Goal: Navigation & Orientation: Find specific page/section

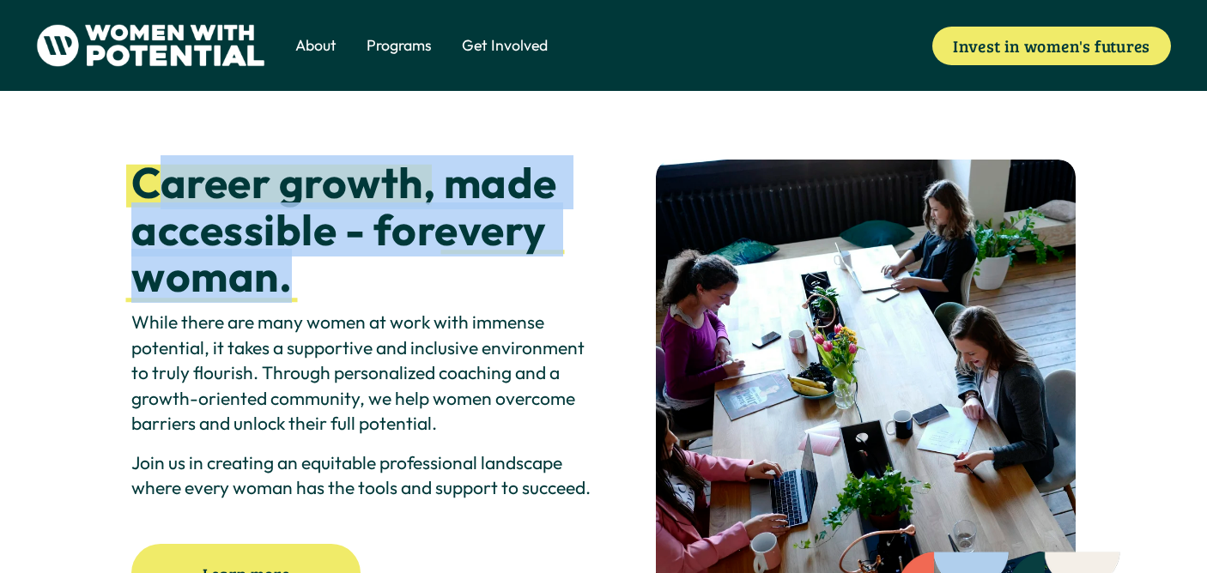
drag, startPoint x: 172, startPoint y: 187, endPoint x: 300, endPoint y: 276, distance: 156.2
click at [300, 276] on h2 "Career growth , made accessible - for every woman." at bounding box center [364, 231] width 467 height 142
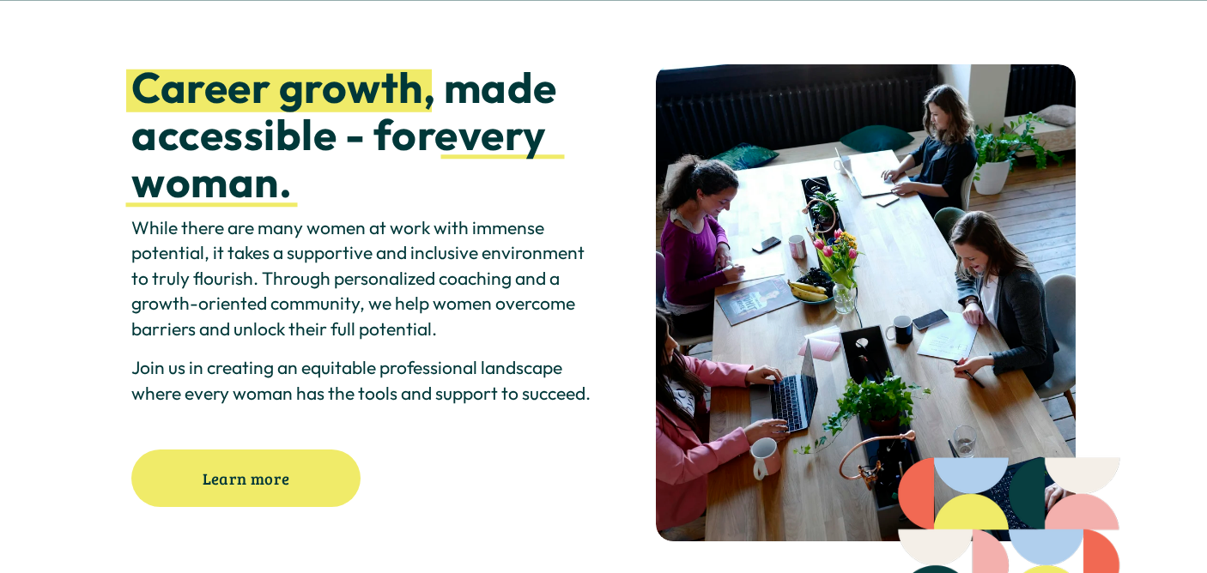
scroll to position [93, 0]
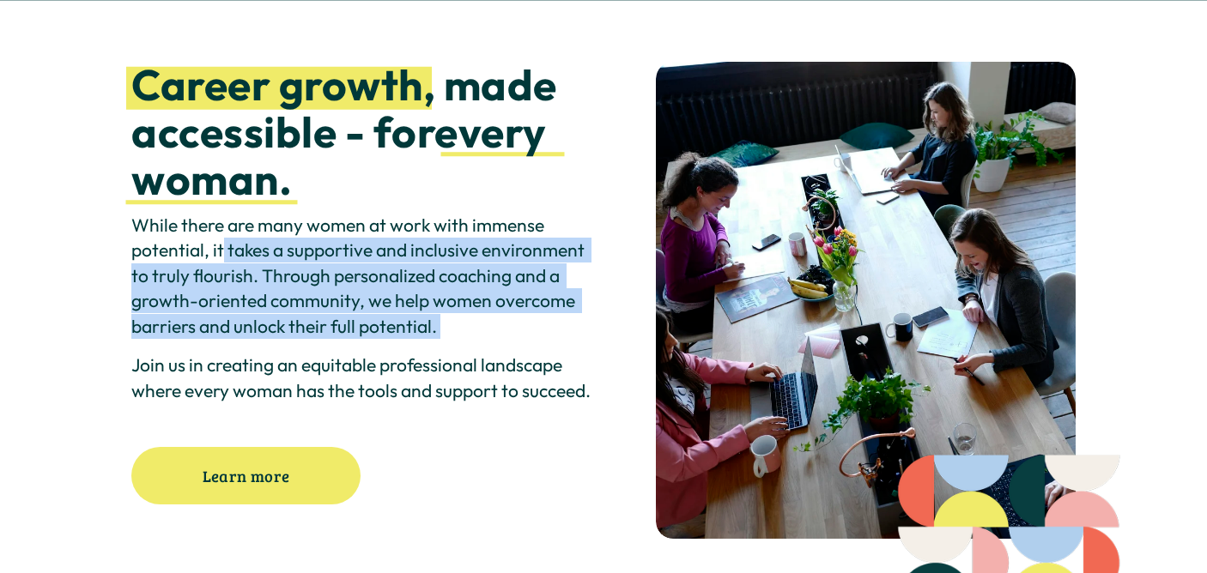
drag, startPoint x: 220, startPoint y: 261, endPoint x: 459, endPoint y: 348, distance: 255.0
click at [456, 346] on div "While there are many women at work with immense potential, it takes a supportiv…" at bounding box center [364, 308] width 467 height 191
click at [459, 348] on div "While there are many women at work with immense potential, it takes a supportiv…" at bounding box center [364, 308] width 467 height 191
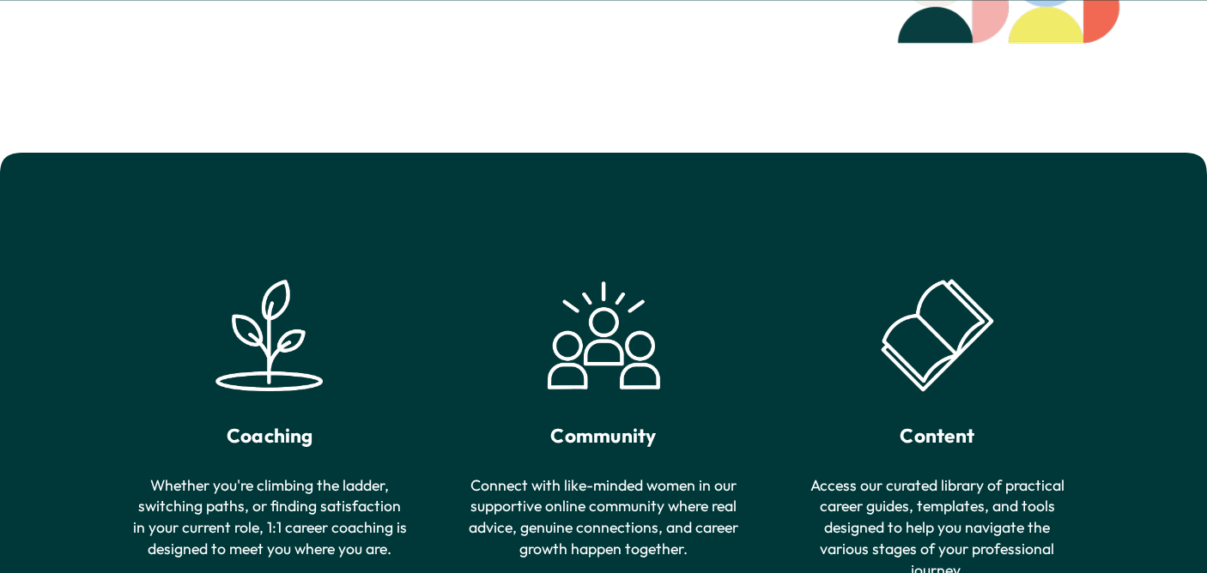
scroll to position [0, 0]
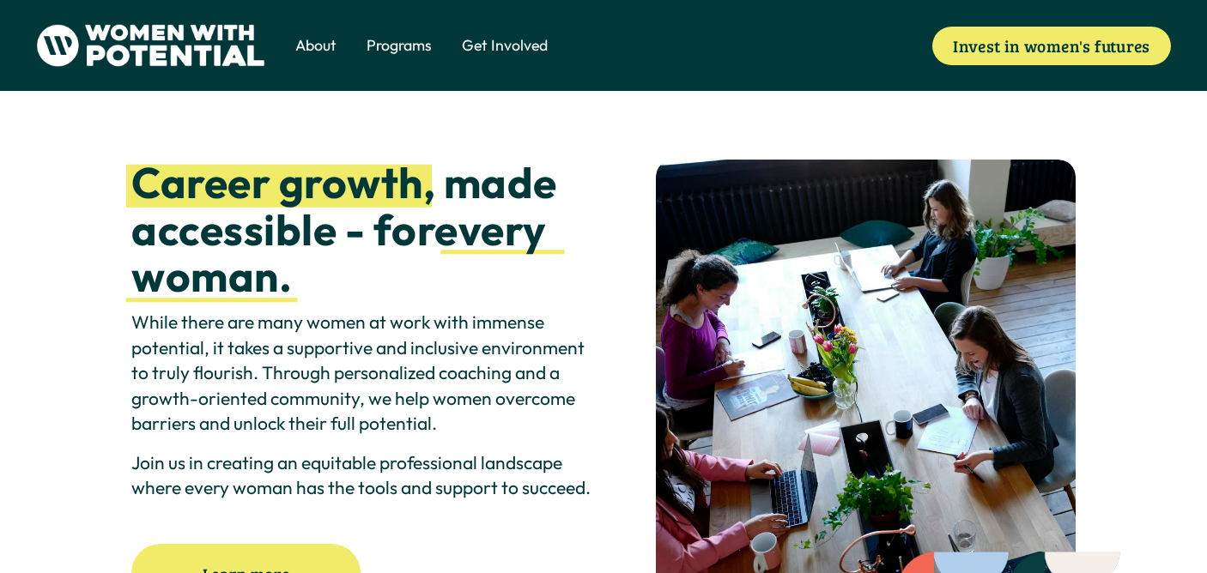
click at [0, 0] on span "Meet the Board" at bounding box center [0, 0] width 0 height 0
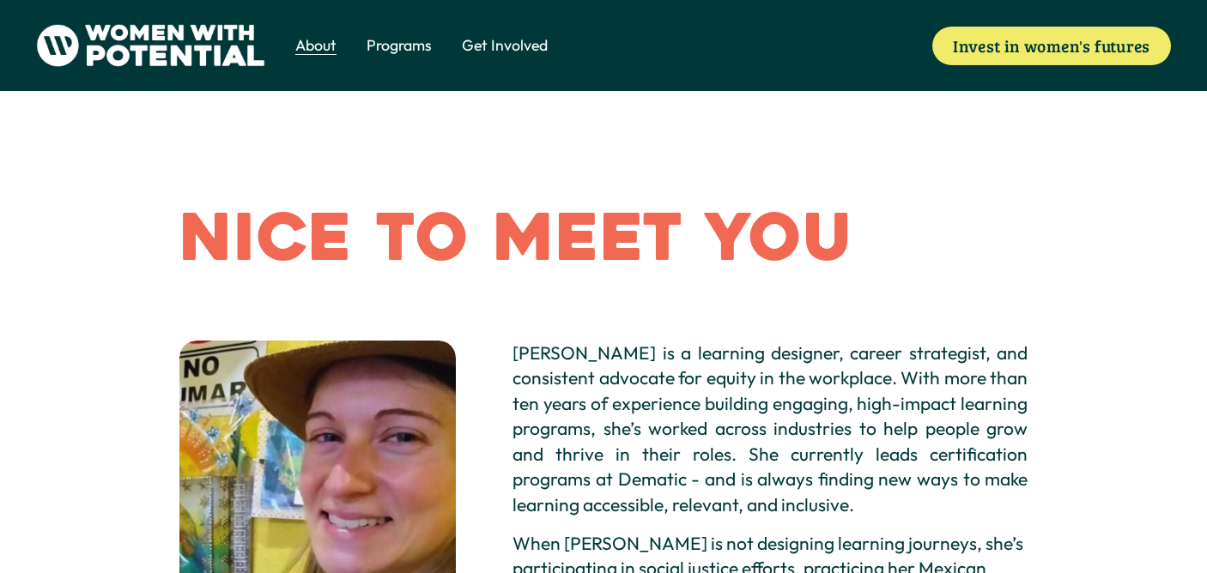
click at [1067, 51] on link "Invest in women's futures" at bounding box center [1051, 46] width 239 height 39
click at [0, 0] on span "The Table" at bounding box center [0, 0] width 0 height 0
